Goal: Task Accomplishment & Management: Manage account settings

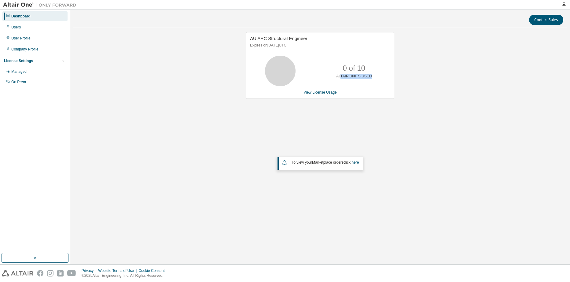
drag, startPoint x: 343, startPoint y: 76, endPoint x: 389, endPoint y: 78, distance: 46.5
click at [389, 78] on div "0 of 10 ALTAIR UNITS USED" at bounding box center [321, 71] width 148 height 31
drag, startPoint x: 389, startPoint y: 78, endPoint x: 349, endPoint y: 87, distance: 41.3
click at [365, 89] on div "AU AEC Structural Engineer Expires on August 31, 2025 UTC 0 of 10 ALTAIR UNITS …" at bounding box center [320, 65] width 148 height 67
click at [8, 26] on icon at bounding box center [8, 27] width 4 height 4
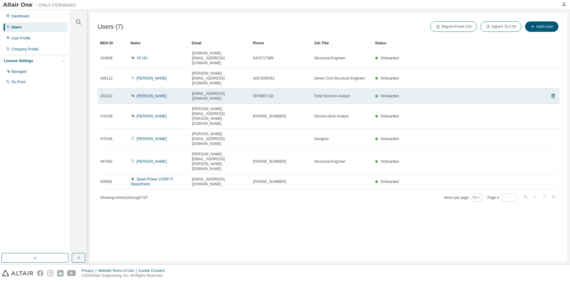
click at [169, 94] on div "Bang Nguyen" at bounding box center [159, 96] width 56 height 5
click at [556, 92] on icon at bounding box center [554, 95] width 6 height 7
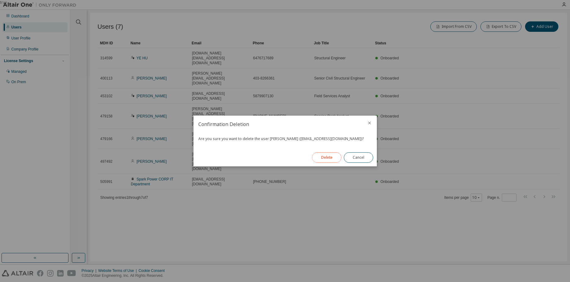
click at [326, 155] on button "Delete" at bounding box center [326, 157] width 29 height 10
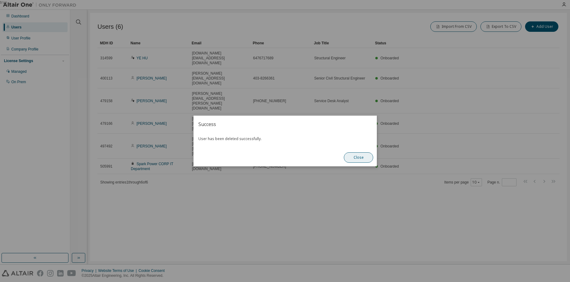
click at [361, 156] on button "Close" at bounding box center [358, 157] width 29 height 10
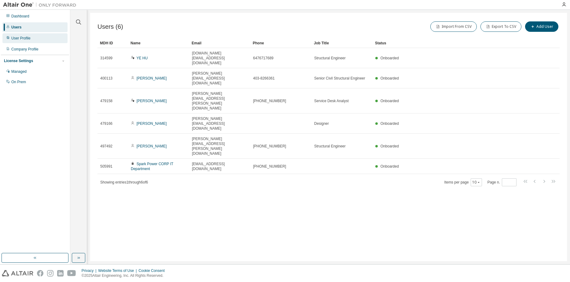
click at [24, 40] on div "User Profile" at bounding box center [20, 38] width 19 height 5
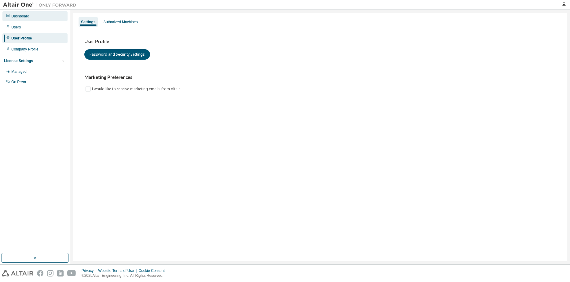
click at [21, 14] on div "Dashboard" at bounding box center [20, 16] width 18 height 5
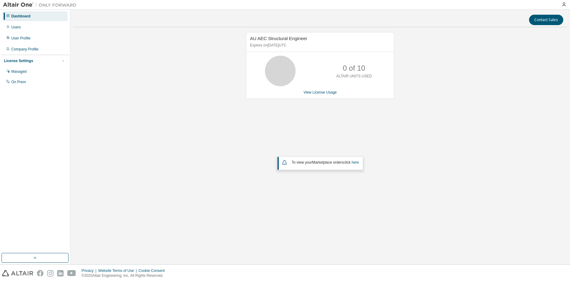
drag, startPoint x: 178, startPoint y: 106, endPoint x: 171, endPoint y: 108, distance: 7.6
click at [178, 106] on div "AU AEC Structural Engineer Expires on August 31, 2025 UTC 0 of 10 ALTAIR UNITS …" at bounding box center [320, 123] width 494 height 183
click at [22, 18] on div "Dashboard" at bounding box center [20, 16] width 19 height 5
click at [216, 88] on div "AU AEC Structural Engineer Expires on August 31, 2025 UTC 0 of 10 ALTAIR UNITS …" at bounding box center [320, 123] width 494 height 183
click at [312, 92] on link "View License Usage" at bounding box center [320, 92] width 33 height 4
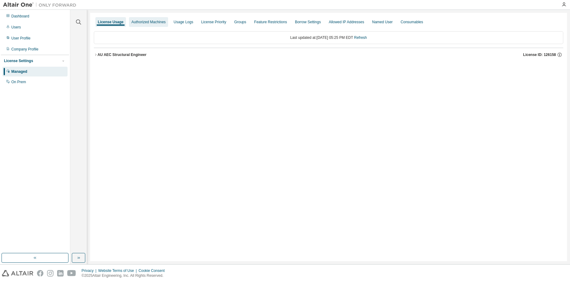
click at [144, 23] on div "Authorized Machines" at bounding box center [149, 22] width 34 height 5
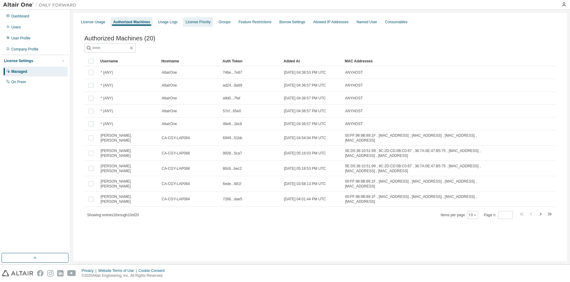
click at [198, 24] on div "License Priority" at bounding box center [198, 22] width 25 height 5
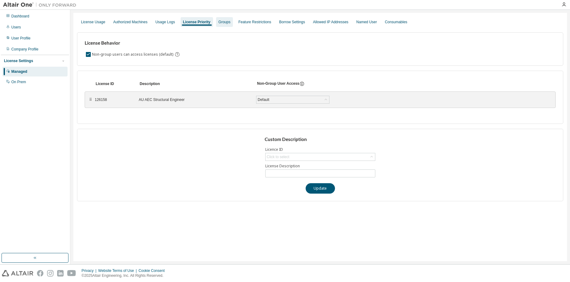
click at [226, 21] on div "Groups" at bounding box center [225, 22] width 12 height 5
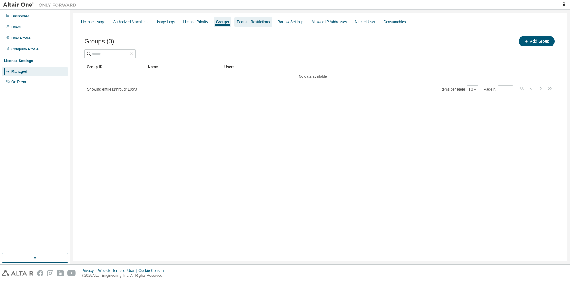
click at [244, 21] on div "Feature Restrictions" at bounding box center [253, 22] width 33 height 5
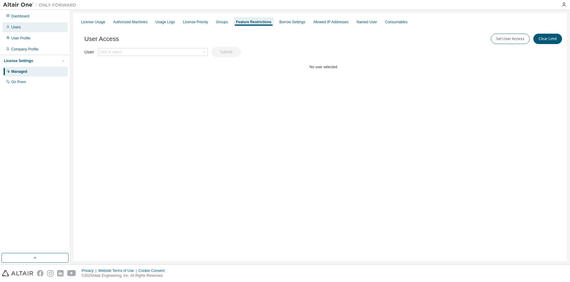
click at [18, 29] on div "Users" at bounding box center [15, 27] width 9 height 5
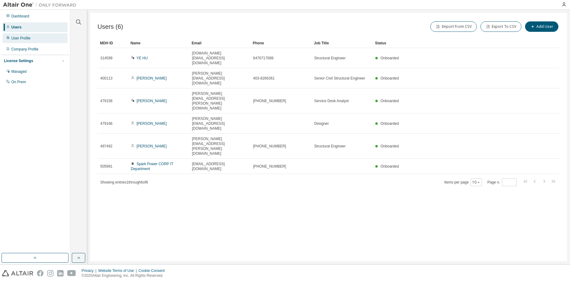
click at [25, 40] on div "User Profile" at bounding box center [20, 38] width 19 height 5
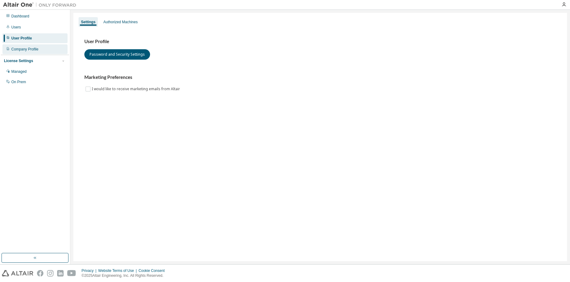
click at [25, 52] on div "Company Profile" at bounding box center [34, 49] width 65 height 10
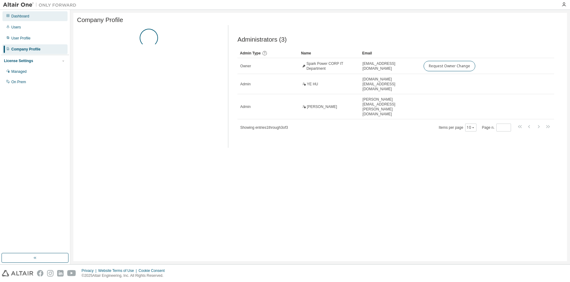
click at [18, 16] on div "Dashboard" at bounding box center [20, 16] width 18 height 5
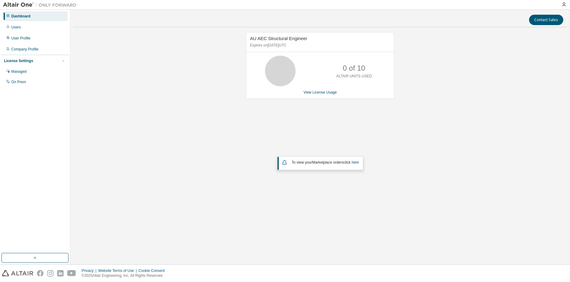
drag, startPoint x: 313, startPoint y: 39, endPoint x: 305, endPoint y: 39, distance: 7.7
click at [305, 39] on div "AU AEC Structural Engineer Expires on August 31, 2025 UTC" at bounding box center [321, 42] width 148 height 20
drag, startPoint x: 308, startPoint y: 39, endPoint x: 240, endPoint y: 40, distance: 67.6
click at [240, 40] on div "AU AEC Structural Engineer Expires on August 31, 2025 UTC 0 of 10 ALTAIR UNITS …" at bounding box center [317, 68] width 154 height 73
click at [416, 101] on div "AU AEC Structural Engineer Expires on August 31, 2025 UTC 0 of 10 ALTAIR UNITS …" at bounding box center [320, 123] width 494 height 183
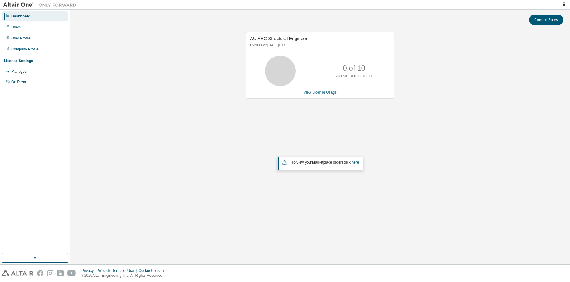
click at [314, 91] on link "View License Usage" at bounding box center [320, 92] width 33 height 4
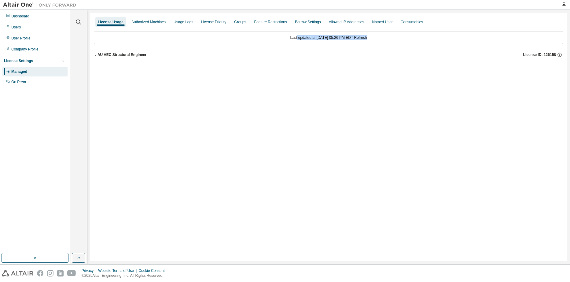
drag, startPoint x: 291, startPoint y: 39, endPoint x: 373, endPoint y: 39, distance: 82.9
click at [373, 39] on div "Last updated at: Tue 2025-08-12 05:26 PM EDT Refresh" at bounding box center [329, 37] width 470 height 13
click at [367, 39] on link "Refresh" at bounding box center [360, 37] width 13 height 4
drag, startPoint x: 522, startPoint y: 56, endPoint x: 551, endPoint y: 57, distance: 28.5
click at [550, 57] on button "AU AEC Structural Engineer License ID: 126158" at bounding box center [329, 54] width 470 height 13
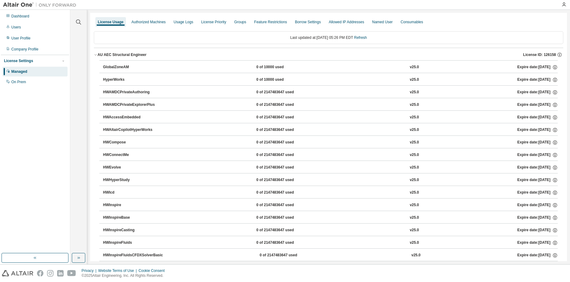
click at [525, 54] on span "License ID: 126158" at bounding box center [540, 54] width 33 height 5
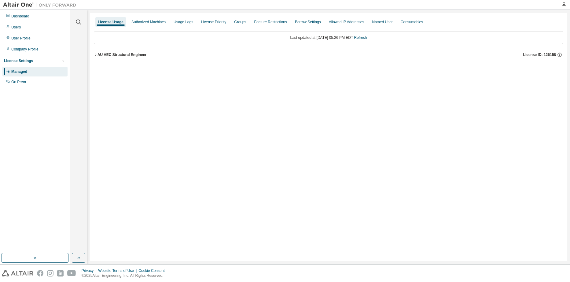
drag, startPoint x: 521, startPoint y: 54, endPoint x: 550, endPoint y: 56, distance: 29.1
click at [550, 56] on div "AU AEC Structural Engineer License ID: 126158" at bounding box center [331, 55] width 466 height 6
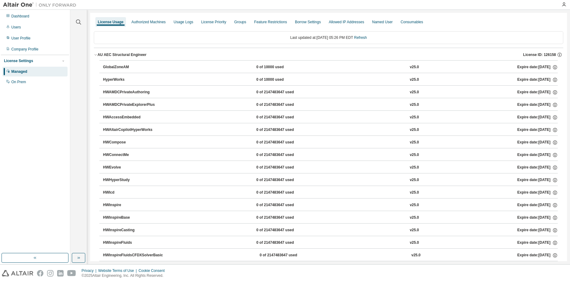
drag, startPoint x: 520, startPoint y: 54, endPoint x: 542, endPoint y: 56, distance: 22.4
click at [542, 56] on div "AU AEC Structural Engineer License ID: 126158" at bounding box center [331, 55] width 466 height 6
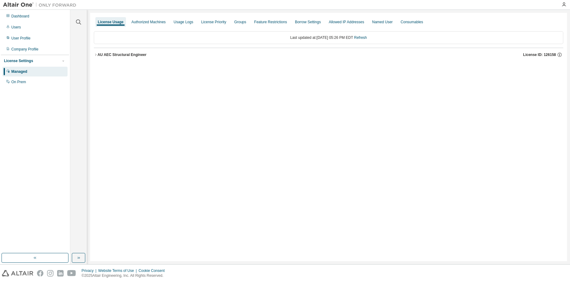
drag, startPoint x: 546, startPoint y: 55, endPoint x: 415, endPoint y: 152, distance: 163.1
click at [415, 152] on div "License Usage Authorized Machines Usage Logs License Priority Groups Feature Re…" at bounding box center [328, 137] width 477 height 248
drag, startPoint x: 98, startPoint y: 56, endPoint x: 101, endPoint y: 56, distance: 3.7
click at [98, 56] on div "AU AEC Structural Engineer" at bounding box center [122, 54] width 49 height 5
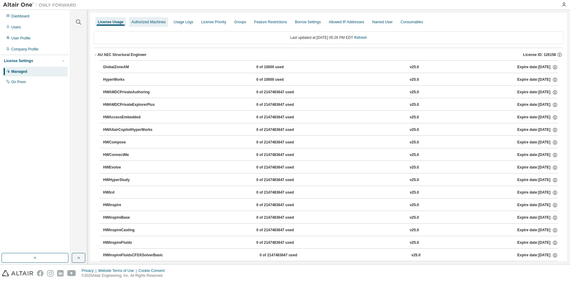
click at [144, 23] on div "Authorized Machines" at bounding box center [149, 22] width 34 height 5
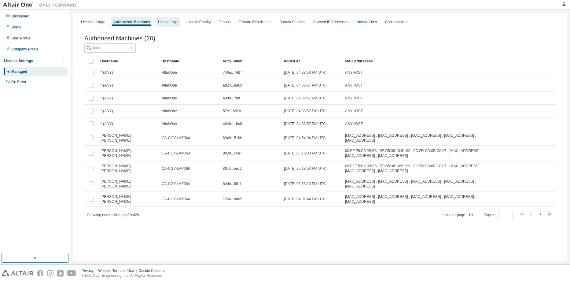
click at [174, 24] on div "Usage Logs" at bounding box center [168, 22] width 24 height 10
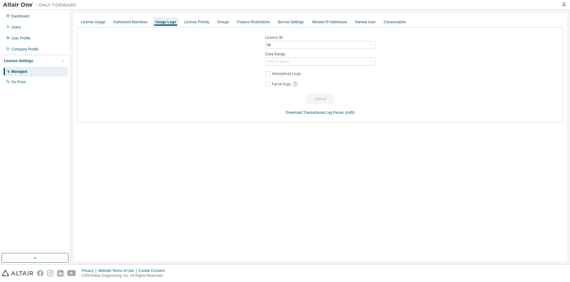
click at [156, 24] on div "Usage Logs" at bounding box center [165, 22] width 21 height 5
click at [274, 44] on div "All" at bounding box center [320, 44] width 109 height 7
click at [205, 71] on div "Licence ID All All 126158 - AU AEC Structural Engineer 61297 - AU AEC Structura…" at bounding box center [320, 75] width 487 height 95
click at [280, 24] on div "Borrow Settings" at bounding box center [291, 22] width 26 height 5
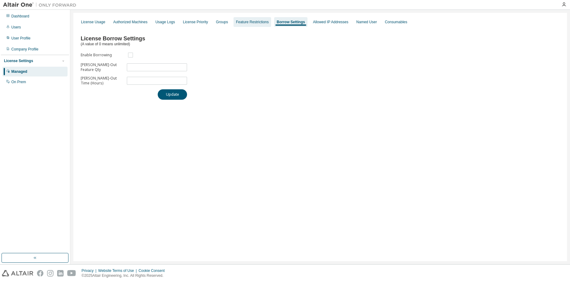
click at [247, 22] on div "Feature Restrictions" at bounding box center [252, 22] width 33 height 5
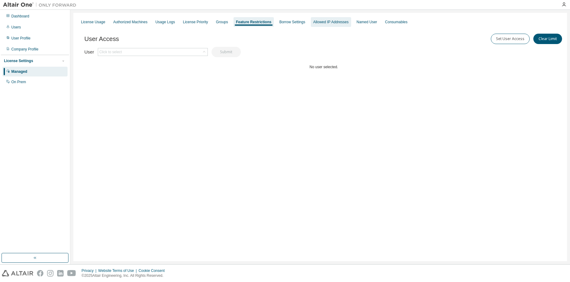
click at [311, 22] on div "Allowed IP Addresses" at bounding box center [331, 22] width 40 height 10
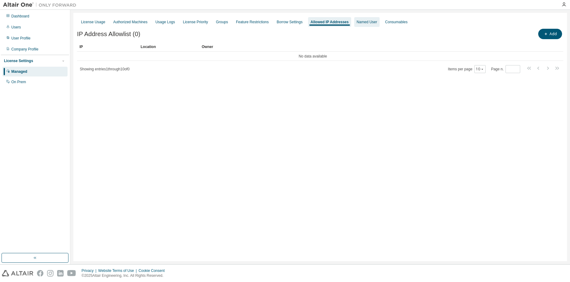
click at [357, 22] on div "Named User" at bounding box center [367, 22] width 20 height 5
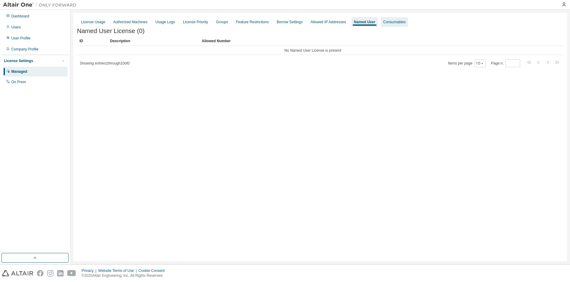
click at [381, 25] on div "Consumables" at bounding box center [394, 22] width 27 height 10
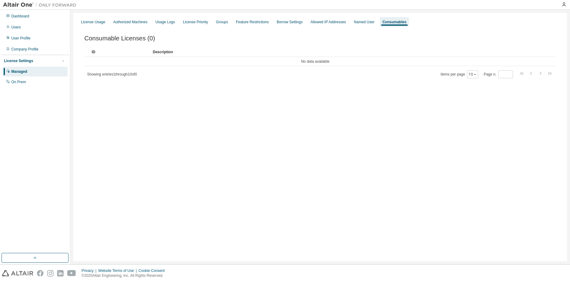
click at [22, 75] on div "Managed" at bounding box center [34, 72] width 65 height 10
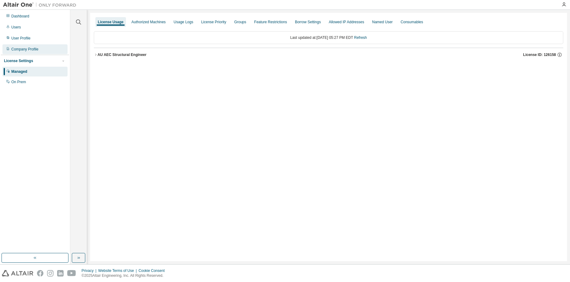
click at [24, 50] on div "Company Profile" at bounding box center [24, 49] width 27 height 5
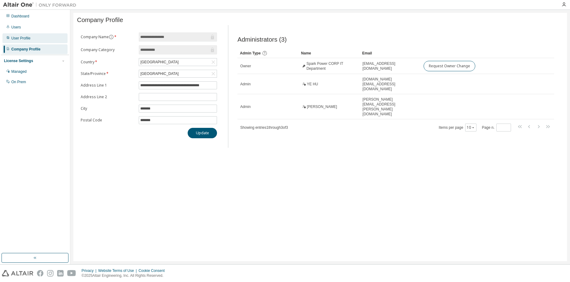
click at [26, 39] on div "User Profile" at bounding box center [20, 38] width 19 height 5
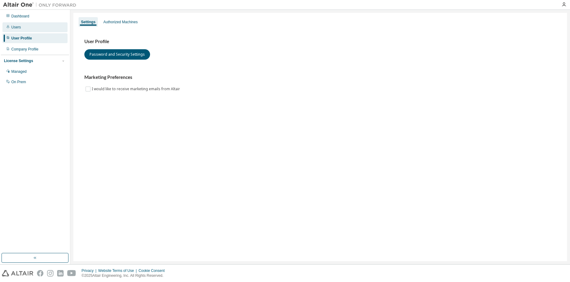
click at [25, 31] on div "Users" at bounding box center [34, 27] width 65 height 10
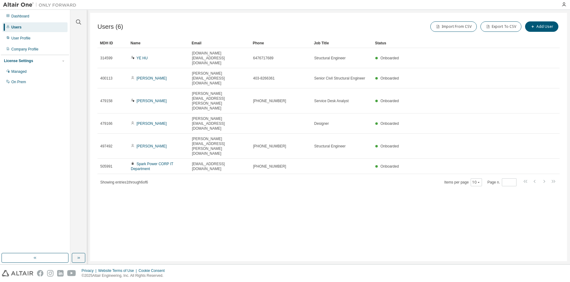
click at [20, 21] on div "Dashboard Users User Profile Company Profile License Settings Managed On Prem" at bounding box center [35, 49] width 68 height 77
click at [17, 19] on div "Dashboard" at bounding box center [34, 16] width 65 height 10
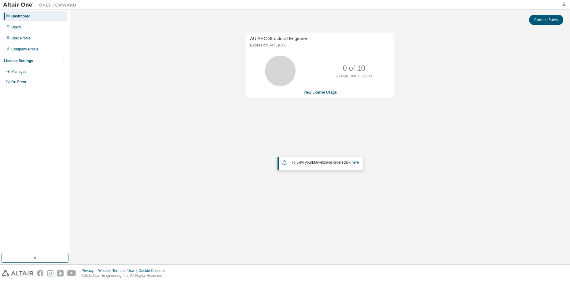
click at [566, 5] on icon "button" at bounding box center [564, 4] width 5 height 5
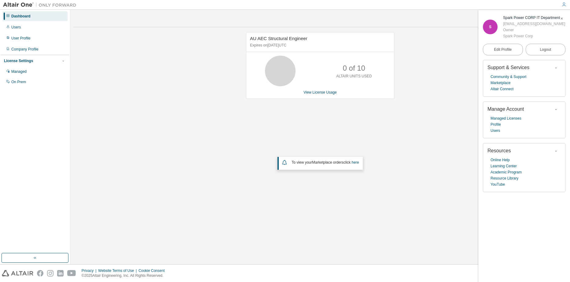
click at [449, 173] on div "AU AEC Structural Engineer Expires on August 31, 2025 UTC 0 of 10 ALTAIR UNITS …" at bounding box center [320, 123] width 494 height 183
click at [19, 27] on div "Users" at bounding box center [15, 27] width 9 height 5
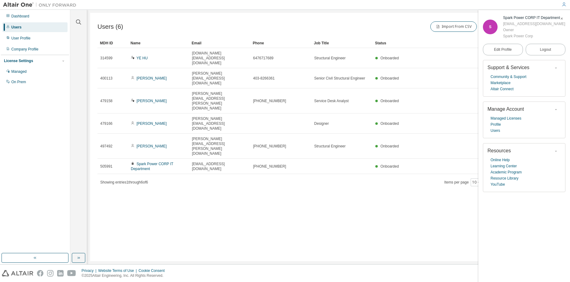
click at [216, 144] on div "Users (6) Import From CSV Export To CSV Add User Clear Load Save Save As Field …" at bounding box center [328, 137] width 477 height 248
click at [253, 209] on div "Users (6) Import From CSV Export To CSV Add User Clear Load Save Save As Field …" at bounding box center [328, 137] width 477 height 248
